Goal: Information Seeking & Learning: Learn about a topic

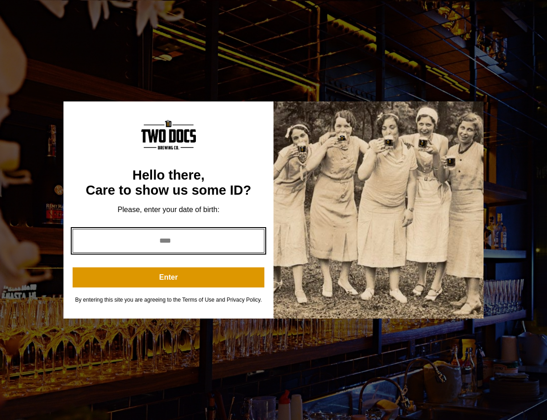
click at [186, 242] on input "year" at bounding box center [169, 241] width 192 height 24
type input "****"
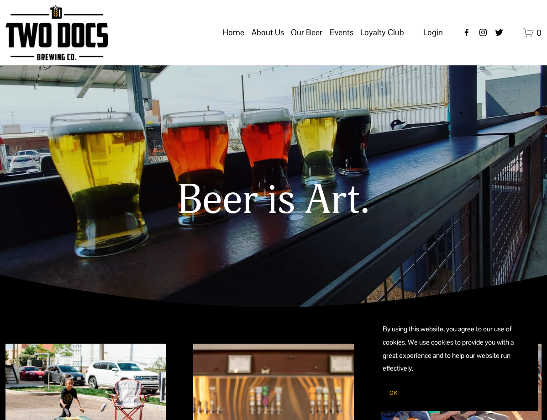
click at [0, 0] on span "Distribution Map" at bounding box center [0, 0] width 0 height 0
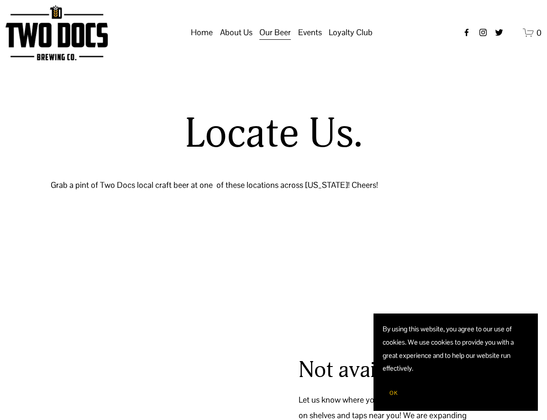
select select "**"
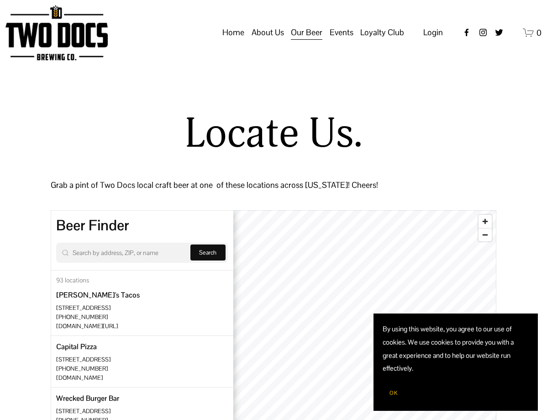
click at [274, 40] on span "About Us" at bounding box center [268, 33] width 32 height 16
click at [264, 40] on span "About Us" at bounding box center [268, 33] width 32 height 16
click at [390, 394] on span "OK" at bounding box center [393, 392] width 8 height 7
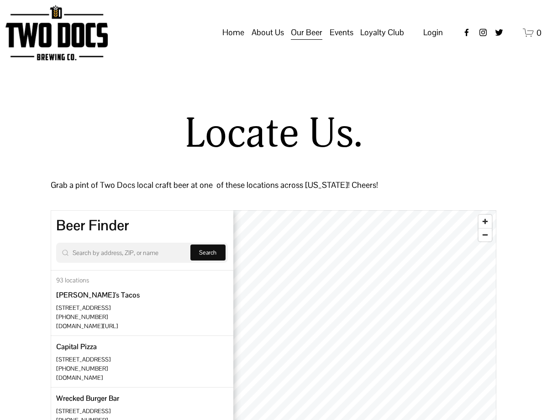
click at [0, 0] on span "Our Mission" at bounding box center [0, 0] width 0 height 0
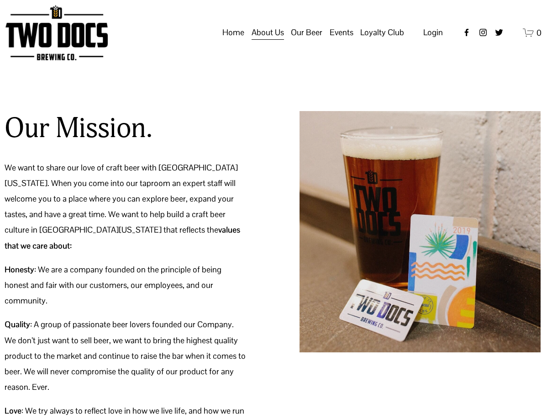
scroll to position [0, 1]
click at [232, 41] on link "Home" at bounding box center [233, 32] width 22 height 17
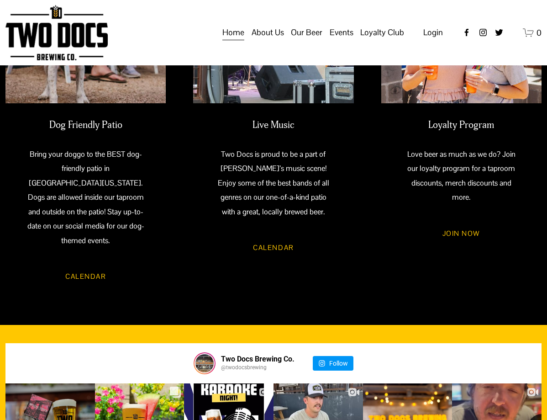
scroll to position [643, 0]
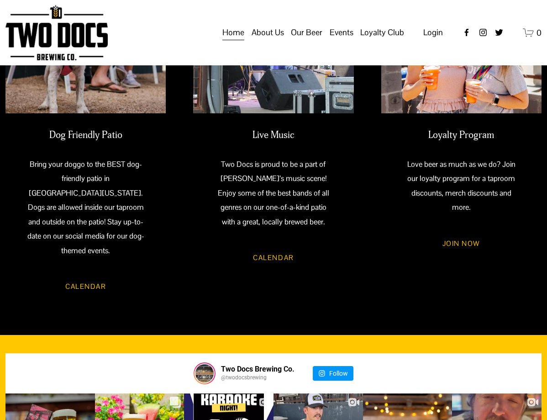
click at [314, 40] on span "Our Beer" at bounding box center [307, 33] width 32 height 16
click at [0, 0] on span "Raiderland RED" at bounding box center [0, 0] width 0 height 0
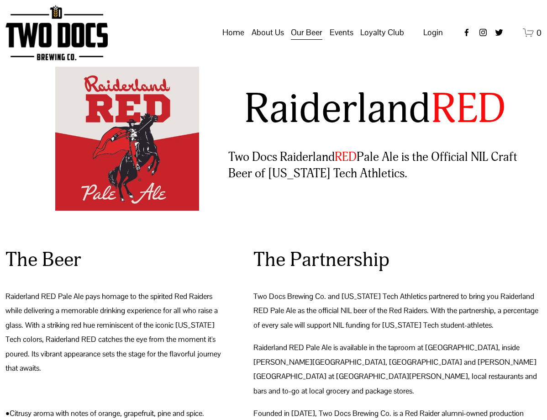
scroll to position [12, 0]
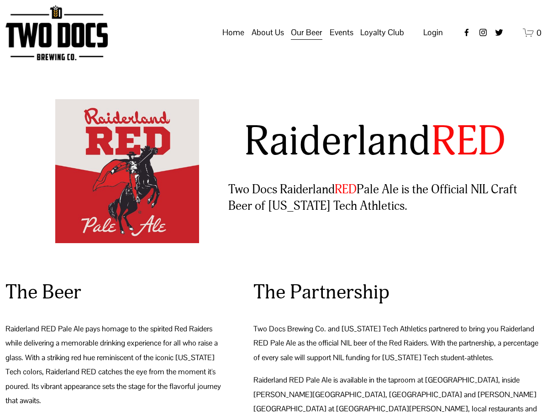
click at [0, 0] on span "Taproom Menu" at bounding box center [0, 0] width 0 height 0
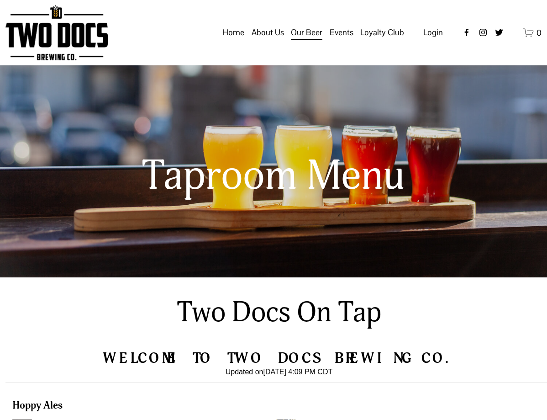
click at [284, 40] on span "About Us" at bounding box center [268, 33] width 32 height 16
click at [230, 41] on link "Home" at bounding box center [233, 32] width 22 height 17
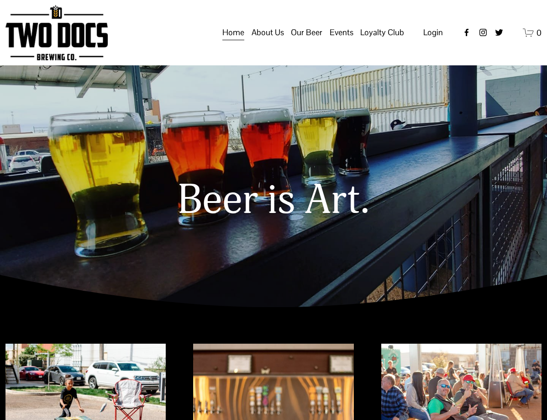
click at [0, 0] on span "Loyalty Club" at bounding box center [0, 0] width 0 height 0
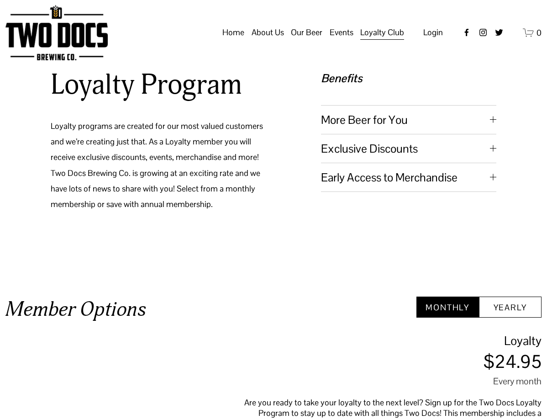
scroll to position [189, 0]
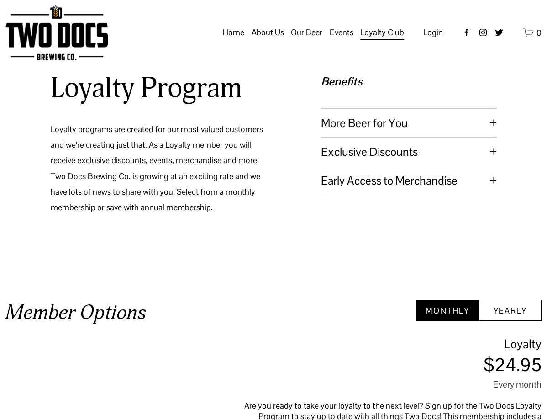
click at [390, 119] on span "More Beer for You" at bounding box center [405, 123] width 169 height 15
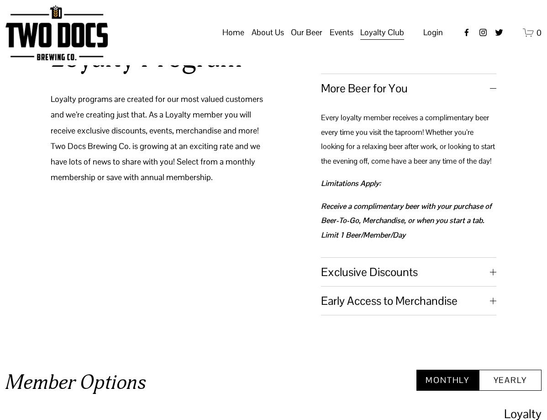
click at [381, 91] on span "More Beer for You" at bounding box center [405, 88] width 169 height 15
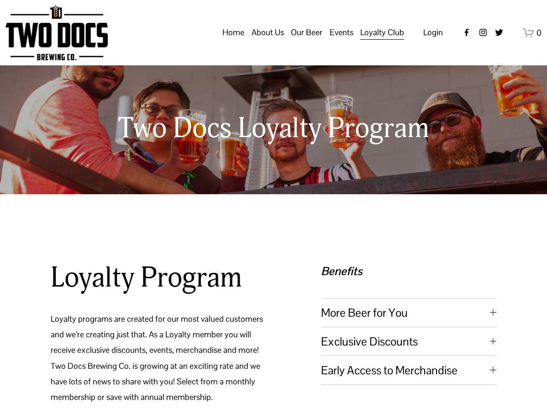
scroll to position [0, 0]
click at [0, 0] on span "Vendors & Musicians" at bounding box center [0, 0] width 0 height 0
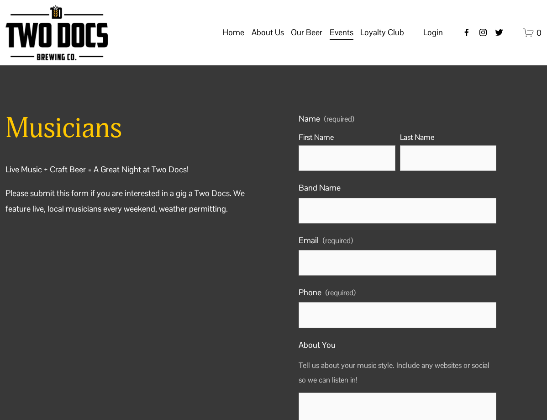
click at [305, 40] on span "Our Beer" at bounding box center [307, 33] width 32 height 16
click at [0, 0] on span "Distribution Map" at bounding box center [0, 0] width 0 height 0
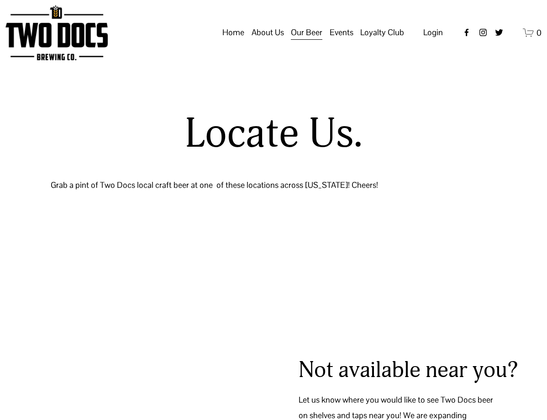
select select "**"
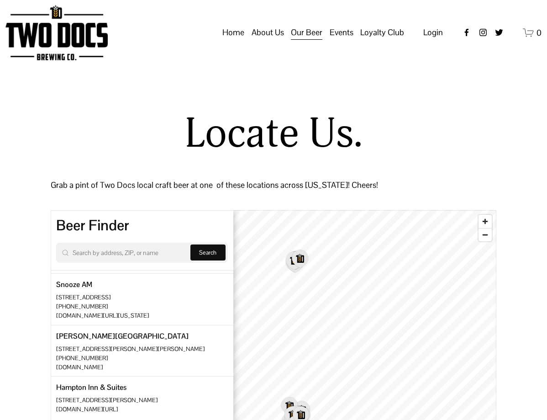
click at [65, 59] on img at bounding box center [56, 32] width 102 height 55
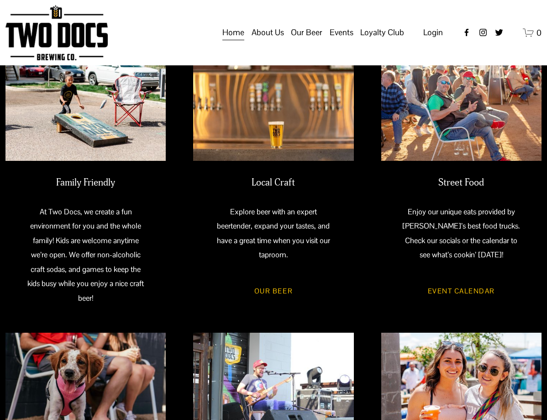
scroll to position [296, 0]
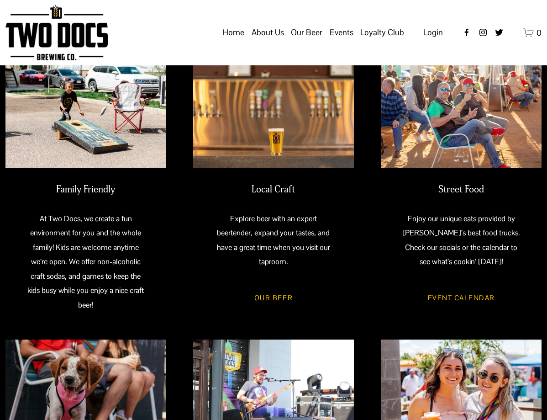
click at [278, 300] on link "Our Beer" at bounding box center [274, 297] width 66 height 25
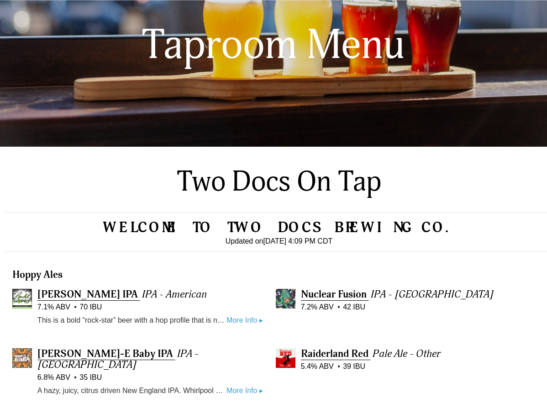
scroll to position [156, 0]
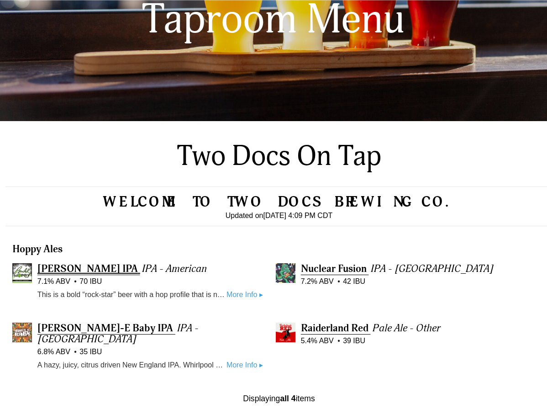
click at [60, 269] on span "Buddy Hoppy IPA" at bounding box center [87, 268] width 100 height 13
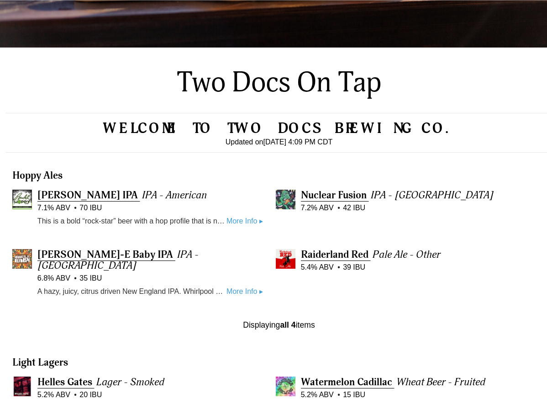
scroll to position [231, 0]
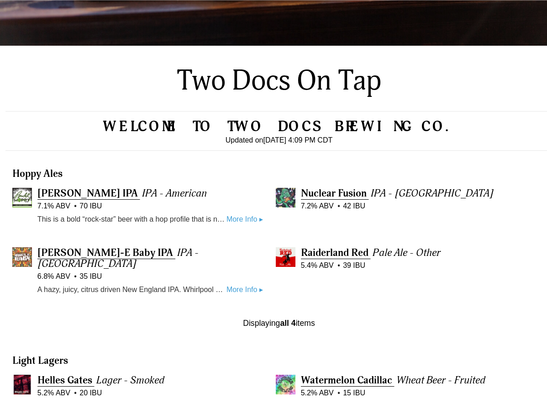
click at [252, 223] on link "More Info ▸" at bounding box center [244, 219] width 37 height 12
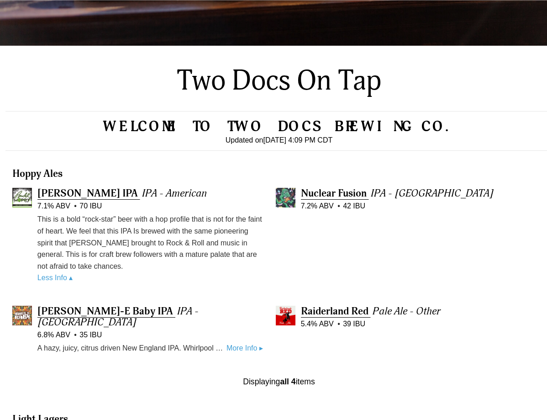
click at [285, 201] on img at bounding box center [286, 198] width 20 height 20
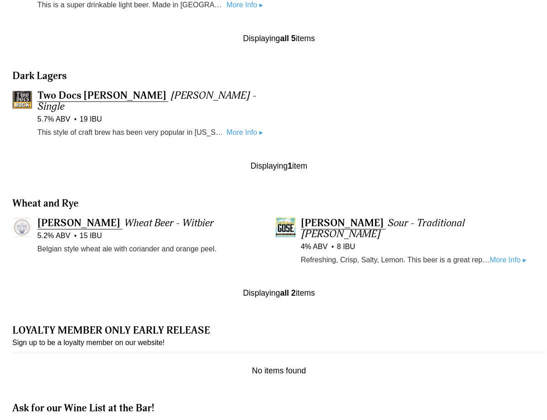
scroll to position [832, 0]
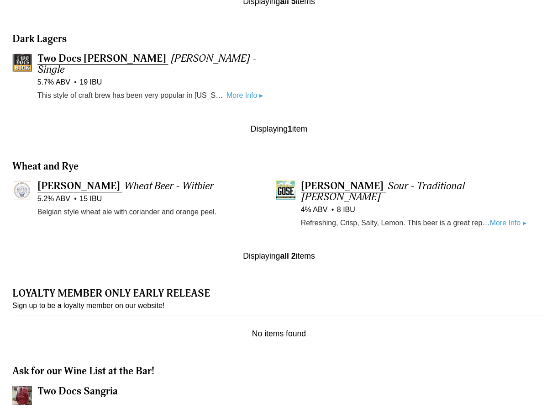
click at [284, 180] on img at bounding box center [286, 190] width 20 height 20
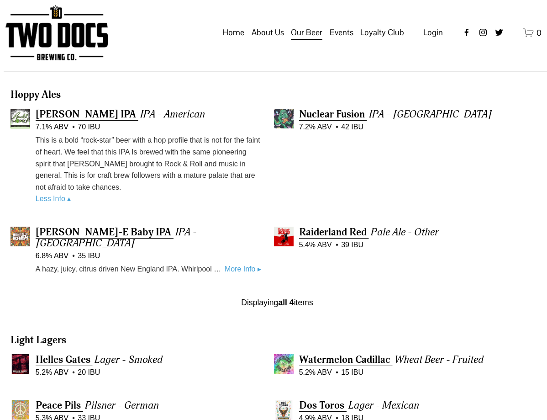
scroll to position [308, 2]
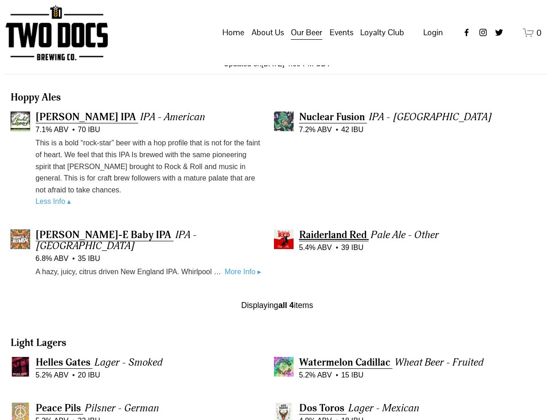
click at [318, 233] on span "Raiderland Red" at bounding box center [333, 234] width 68 height 13
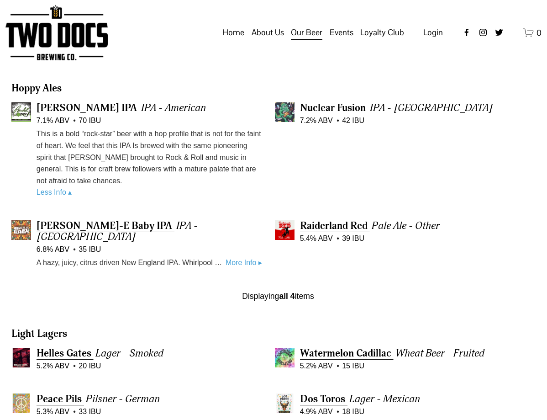
scroll to position [312, 1]
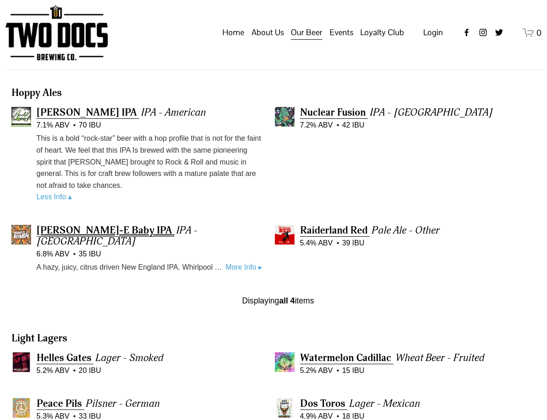
click at [67, 225] on span "Hayes-E Baby IPA" at bounding box center [105, 230] width 136 height 13
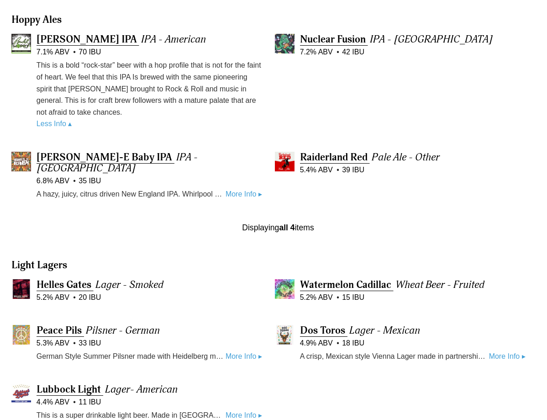
scroll to position [386, 1]
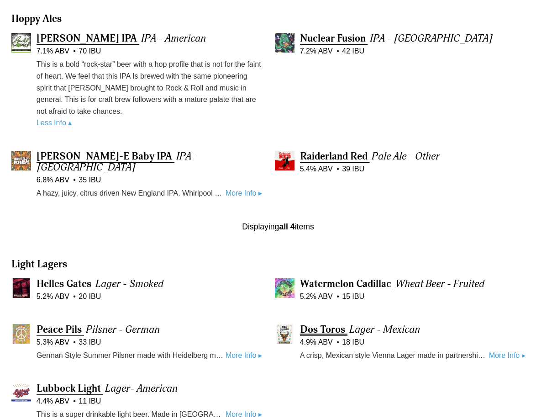
click at [320, 323] on span "Dos Toros" at bounding box center [322, 329] width 45 height 13
click at [352, 277] on span "Watermelon Cadillac" at bounding box center [345, 283] width 91 height 13
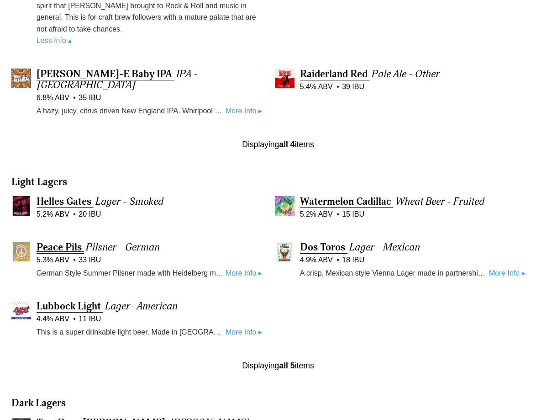
scroll to position [474, 1]
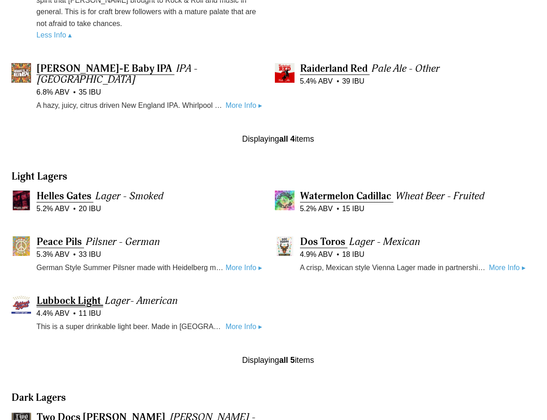
click at [73, 294] on span "Lubbock Light" at bounding box center [69, 300] width 64 height 13
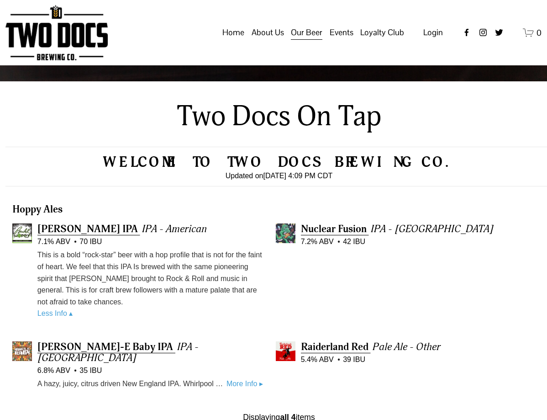
scroll to position [183, 0]
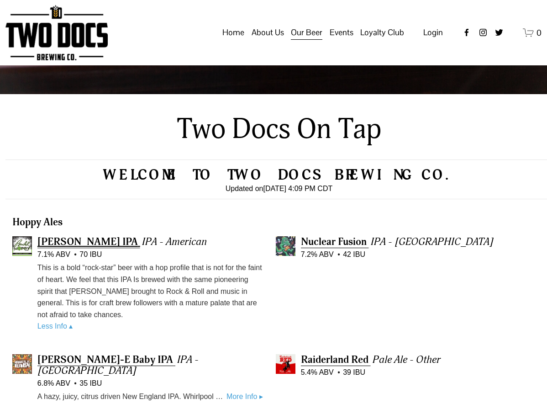
click at [70, 237] on span "Buddy Hoppy IPA" at bounding box center [87, 241] width 100 height 13
